Goal: Check status

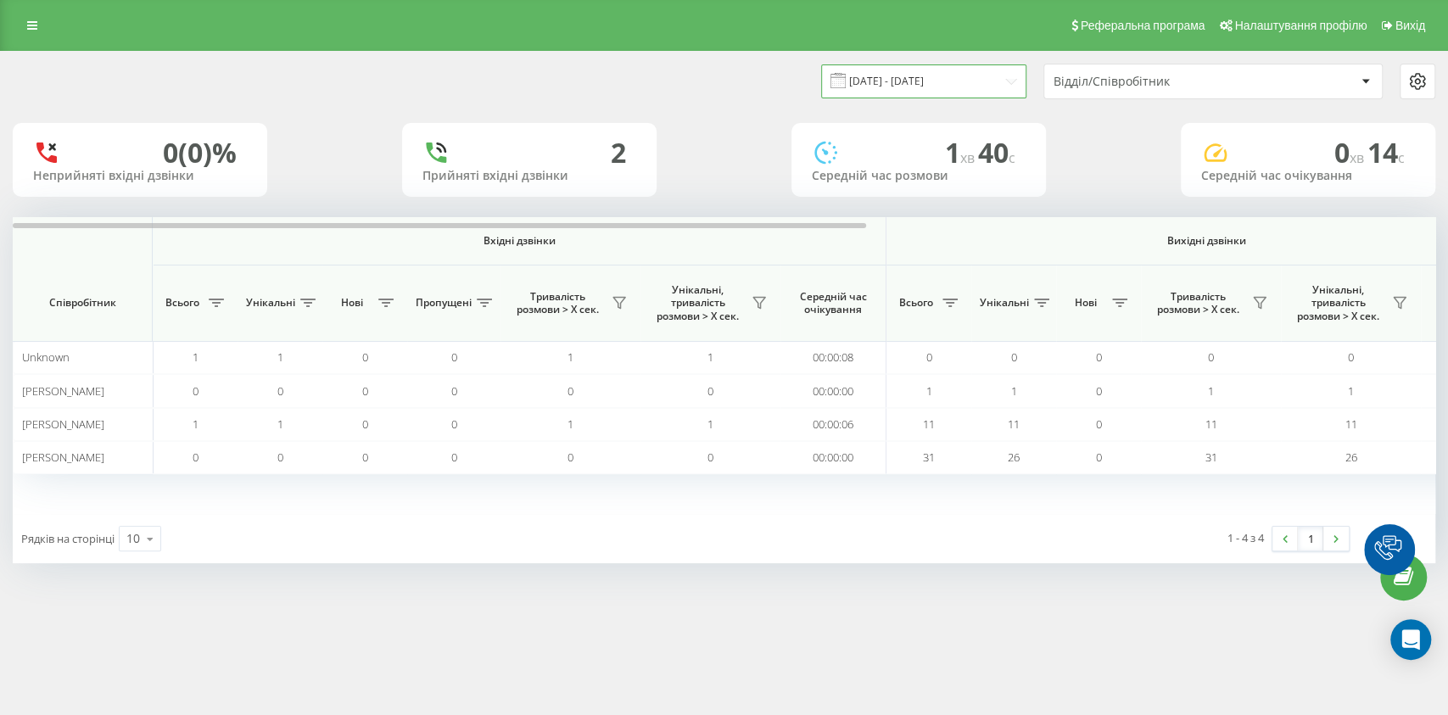
click at [993, 73] on input "[DATE] - [DATE]" at bounding box center [923, 80] width 205 height 33
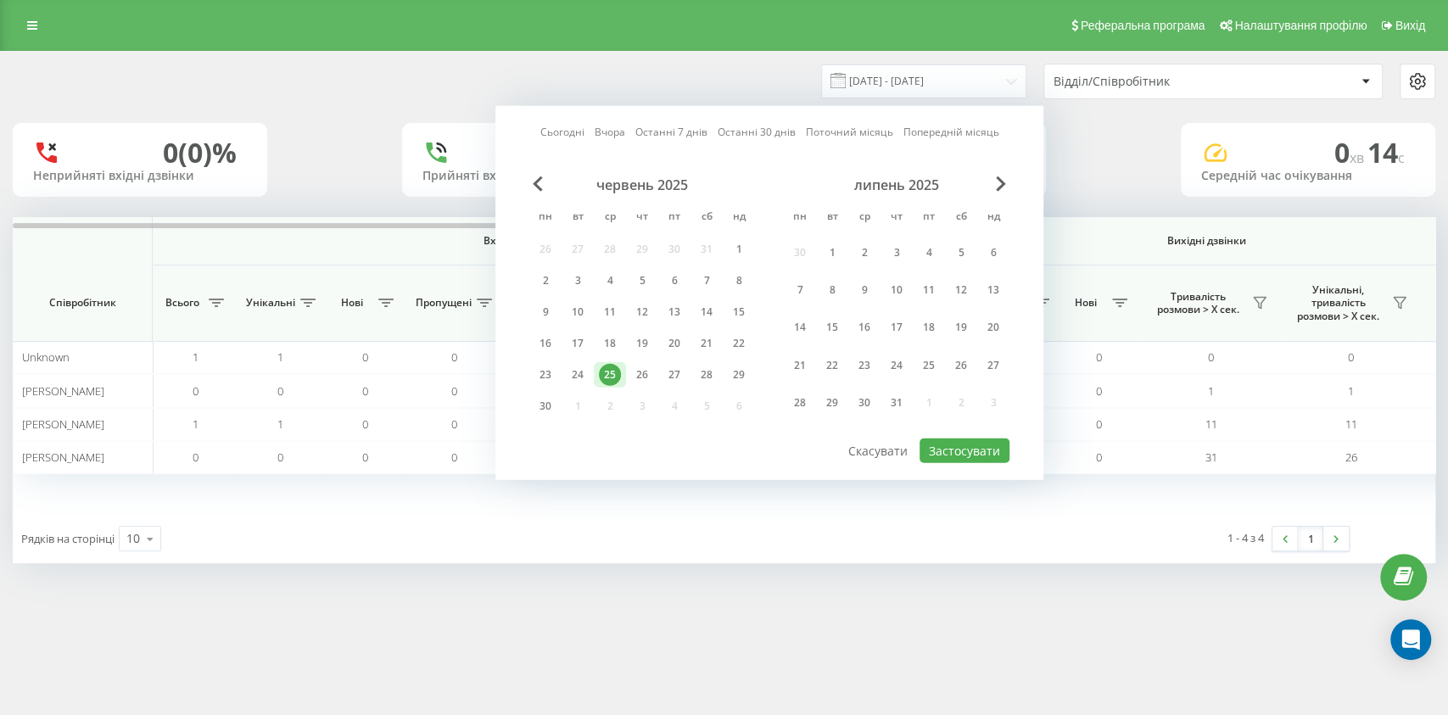
click at [994, 180] on div "липень 2025" at bounding box center [897, 184] width 226 height 17
click at [1003, 173] on div "Сьогодні Вчора Останні 7 днів Останні 30 днів Поточний місяць Попередній місяць…" at bounding box center [769, 293] width 548 height 374
click at [1001, 180] on span "Next Month" at bounding box center [1001, 183] width 10 height 15
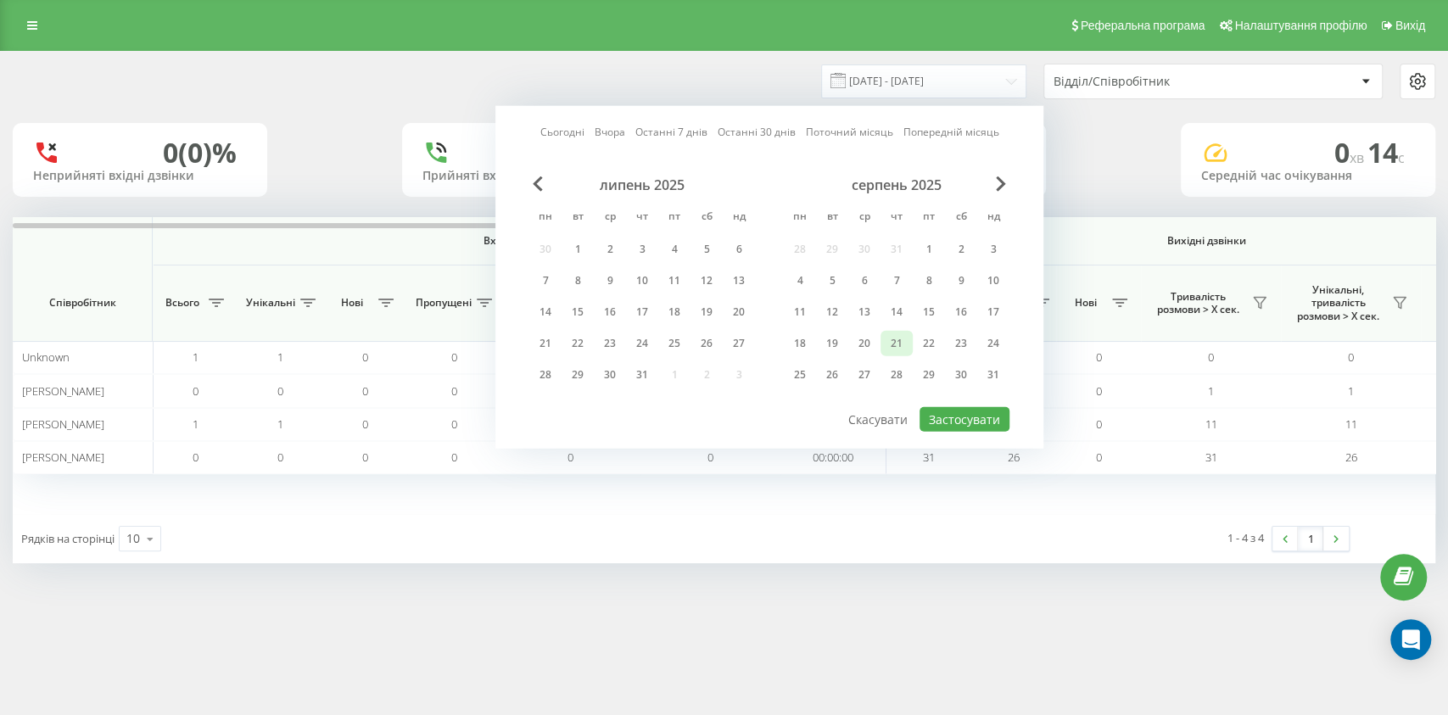
click at [904, 342] on div "21" at bounding box center [896, 343] width 22 height 22
click at [971, 416] on button "Застосувати" at bounding box center [964, 419] width 90 height 25
type input "[DATE] - [DATE]"
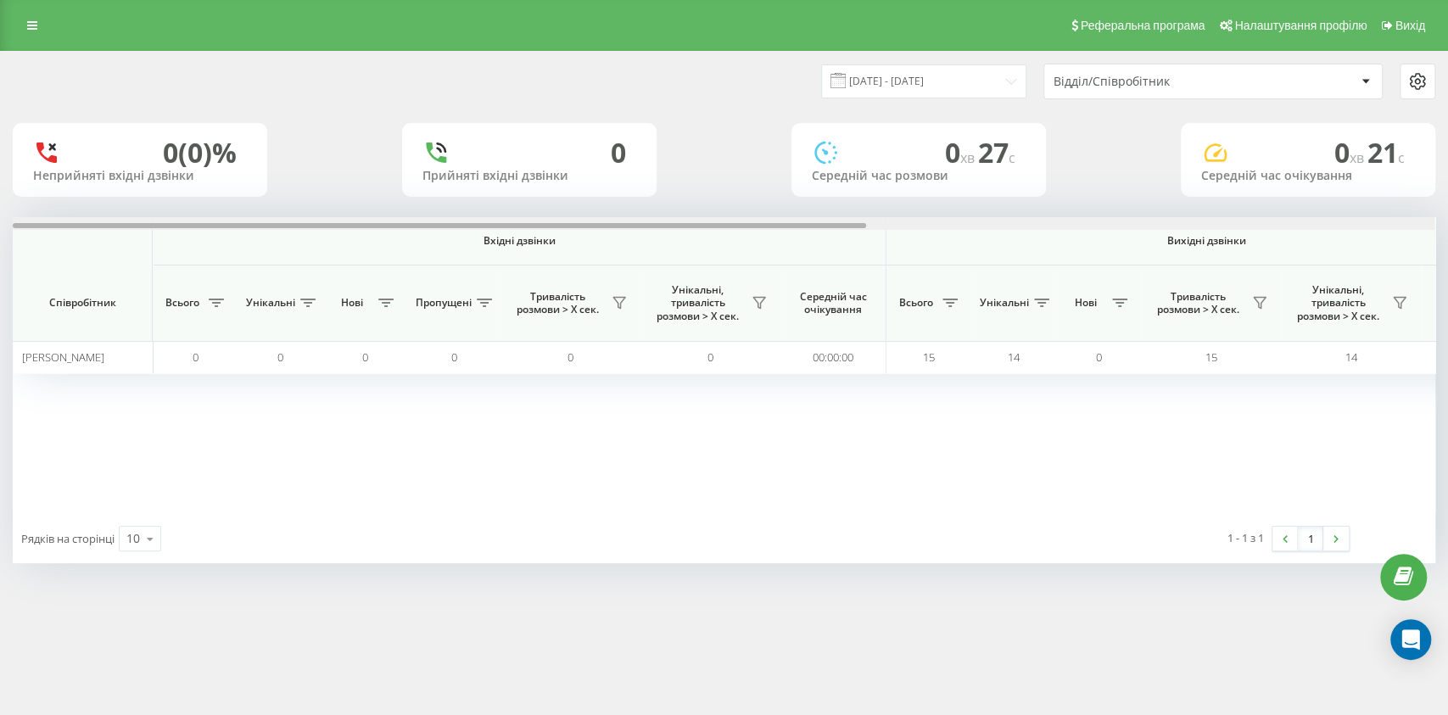
click at [1310, 224] on div at bounding box center [723, 223] width 1421 height 13
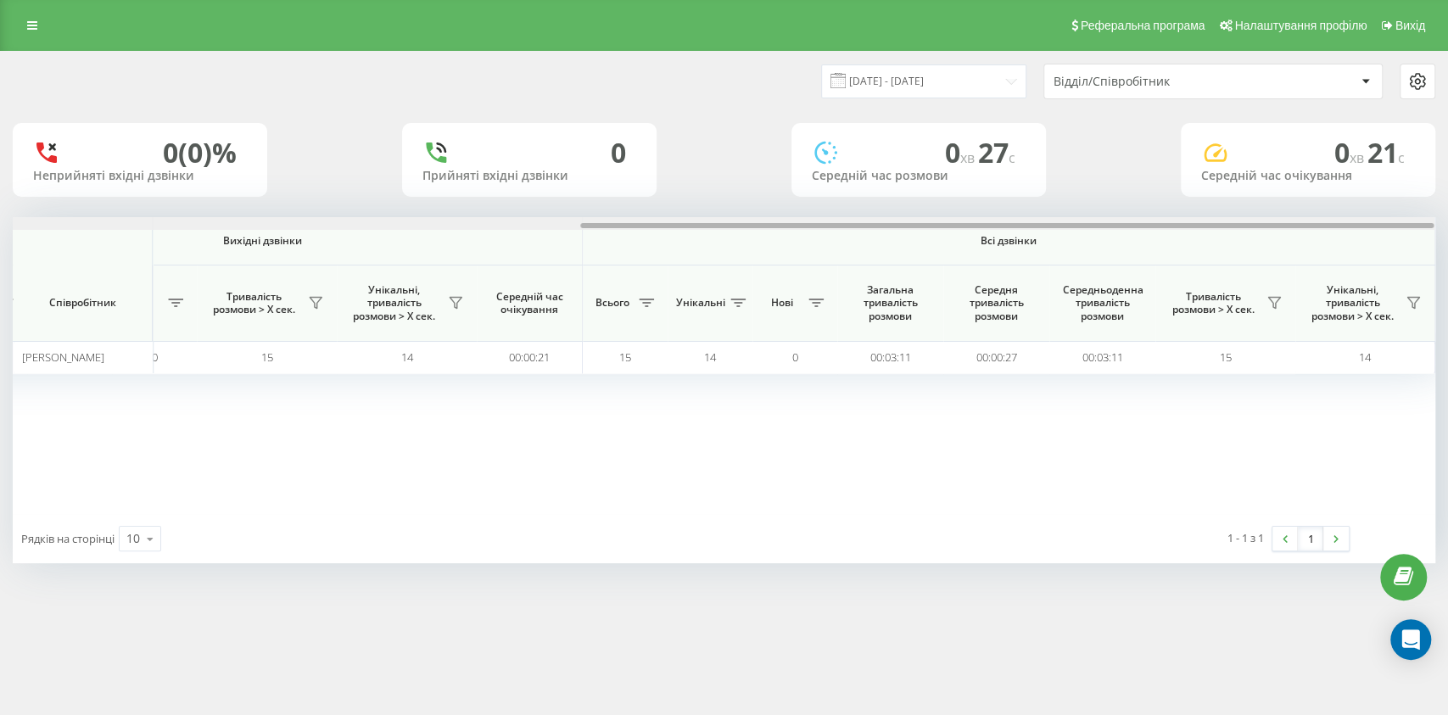
click at [1310, 223] on div at bounding box center [1006, 225] width 853 height 5
click at [1262, 297] on button at bounding box center [1273, 302] width 25 height 27
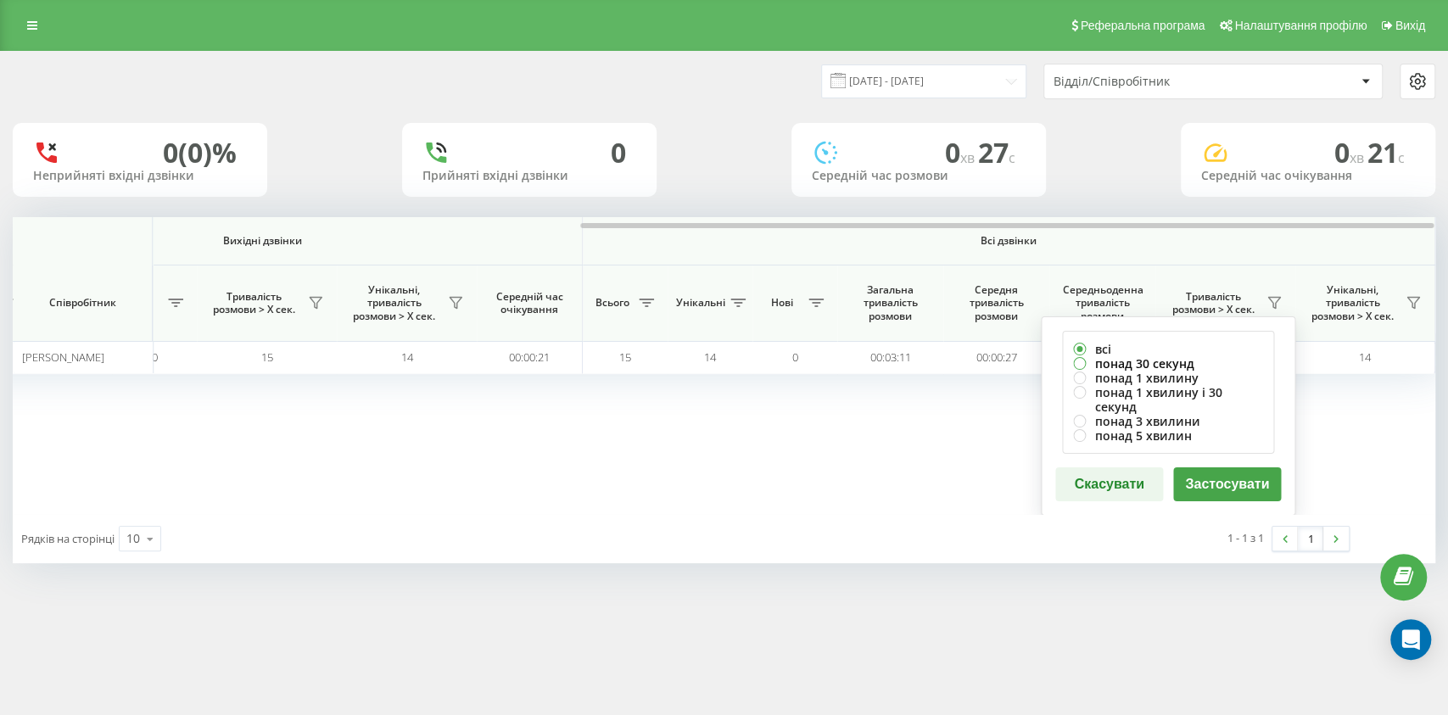
click at [1119, 359] on label "понад 30 секунд" at bounding box center [1168, 363] width 190 height 14
radio input "true"
click at [1217, 467] on button "Застосувати" at bounding box center [1227, 484] width 108 height 34
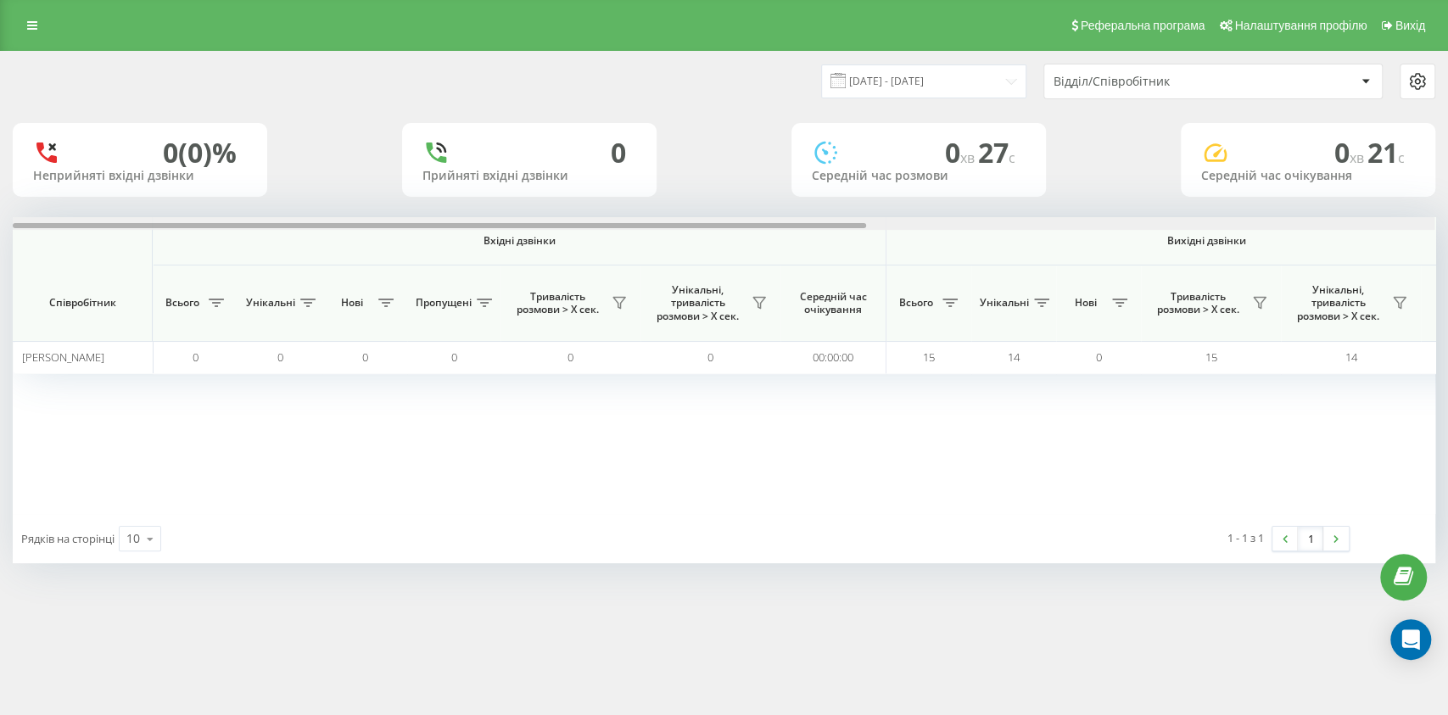
click at [1323, 222] on div at bounding box center [723, 223] width 1421 height 13
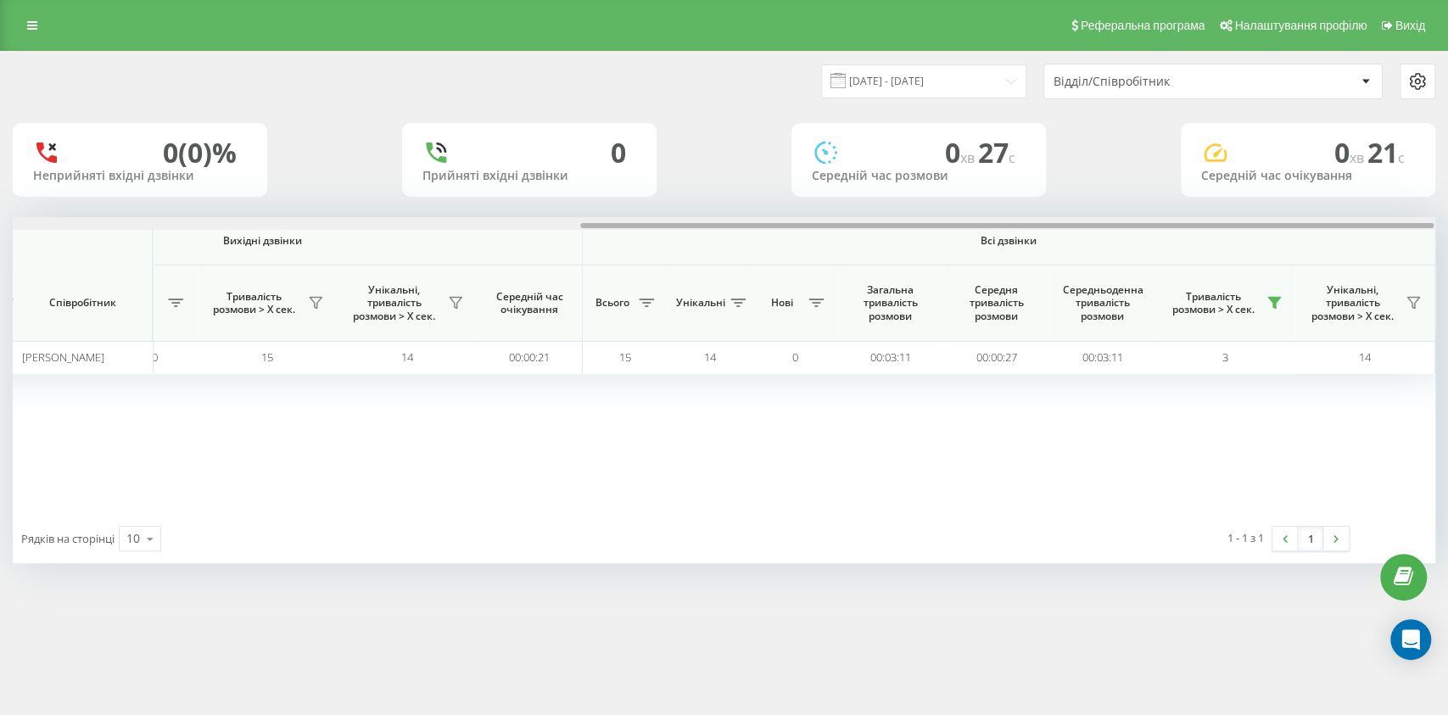
click at [1323, 223] on div at bounding box center [723, 223] width 1421 height 13
click at [1323, 223] on div at bounding box center [1006, 225] width 853 height 5
